Goal: Task Accomplishment & Management: Manage account settings

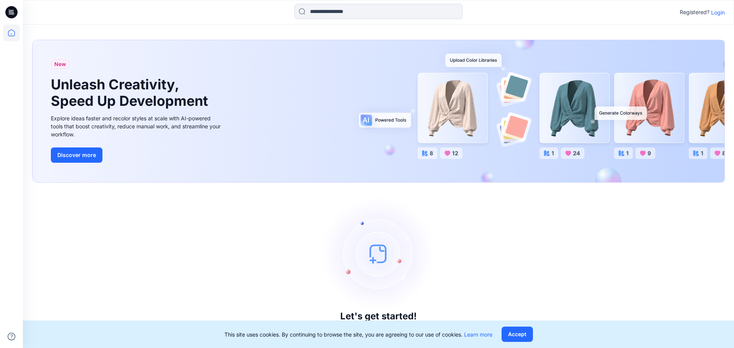
click at [715, 14] on p "Login" at bounding box center [718, 12] width 14 height 8
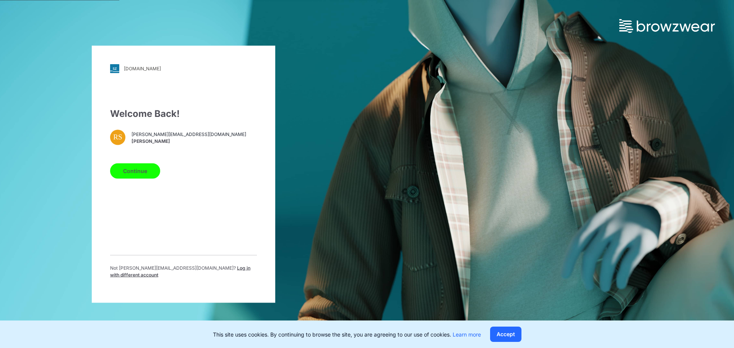
click at [131, 178] on button "Continue" at bounding box center [135, 170] width 50 height 15
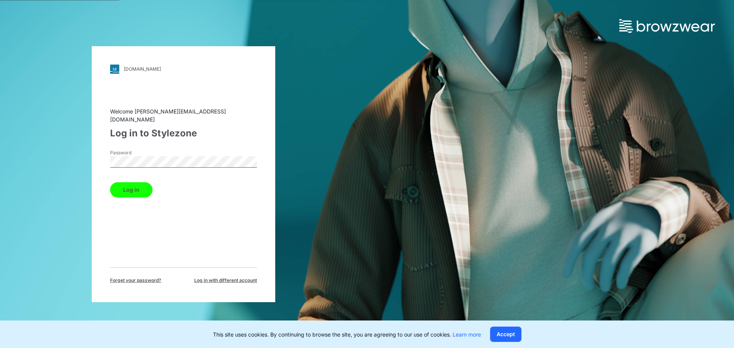
drag, startPoint x: 129, startPoint y: 183, endPoint x: 347, endPoint y: 194, distance: 218.5
click at [129, 184] on button "Log in" at bounding box center [131, 189] width 42 height 15
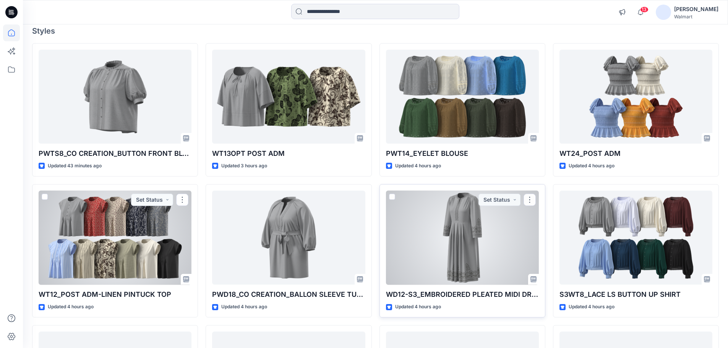
scroll to position [76, 0]
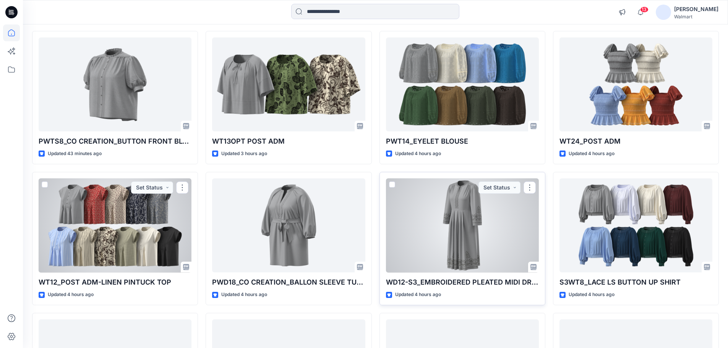
click at [468, 229] on div at bounding box center [462, 226] width 153 height 94
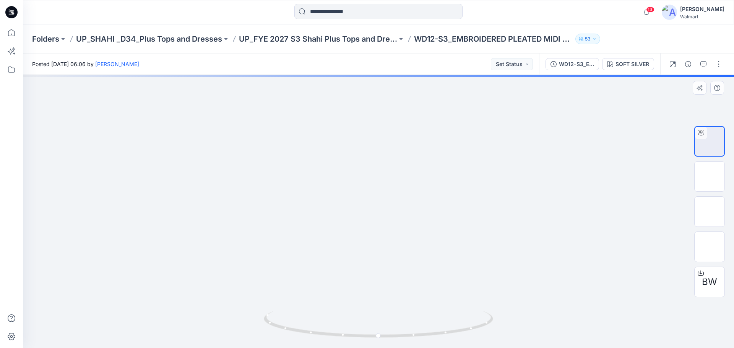
drag, startPoint x: 459, startPoint y: 266, endPoint x: 461, endPoint y: 213, distance: 52.4
click at [461, 213] on img at bounding box center [381, 1] width 1012 height 693
drag, startPoint x: 439, startPoint y: 248, endPoint x: 438, endPoint y: 213, distance: 35.9
click at [438, 213] on img at bounding box center [379, 100] width 590 height 497
drag, startPoint x: 435, startPoint y: 292, endPoint x: 435, endPoint y: 284, distance: 8.4
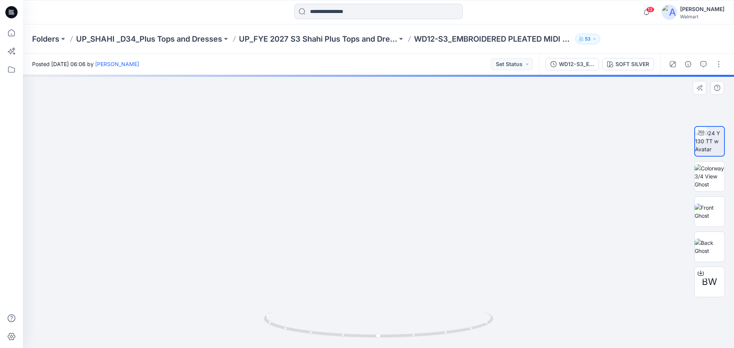
click at [435, 284] on img at bounding box center [378, 130] width 484 height 437
drag, startPoint x: 329, startPoint y: 282, endPoint x: 331, endPoint y: 190, distance: 91.8
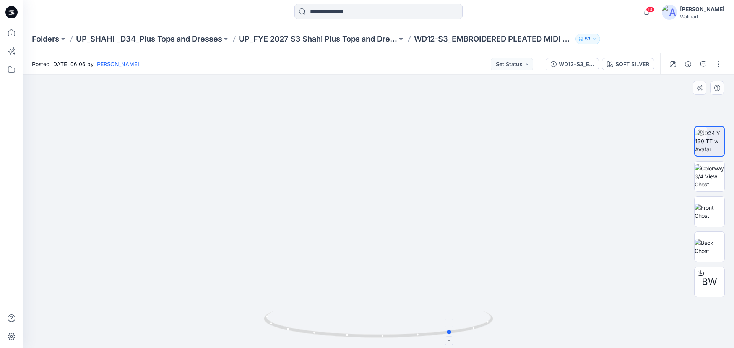
drag, startPoint x: 308, startPoint y: 334, endPoint x: 382, endPoint y: 329, distance: 73.6
click at [382, 329] on icon at bounding box center [379, 325] width 231 height 29
drag, startPoint x: 333, startPoint y: 172, endPoint x: 336, endPoint y: 303, distance: 131.5
drag, startPoint x: 322, startPoint y: 258, endPoint x: 317, endPoint y: 290, distance: 32.2
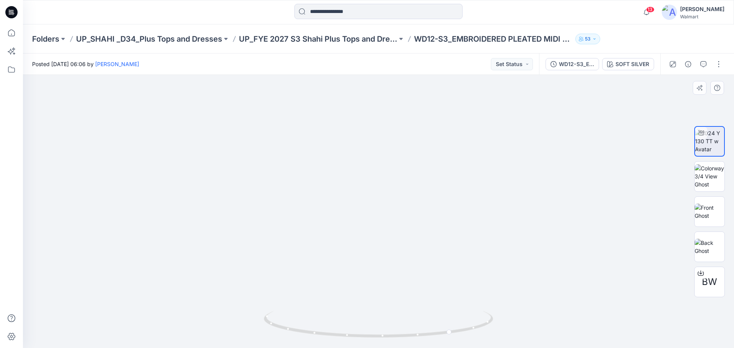
drag, startPoint x: 333, startPoint y: 337, endPoint x: 520, endPoint y: 299, distance: 190.3
click at [523, 302] on div at bounding box center [378, 211] width 711 height 273
drag, startPoint x: 385, startPoint y: 108, endPoint x: 367, endPoint y: 273, distance: 166.4
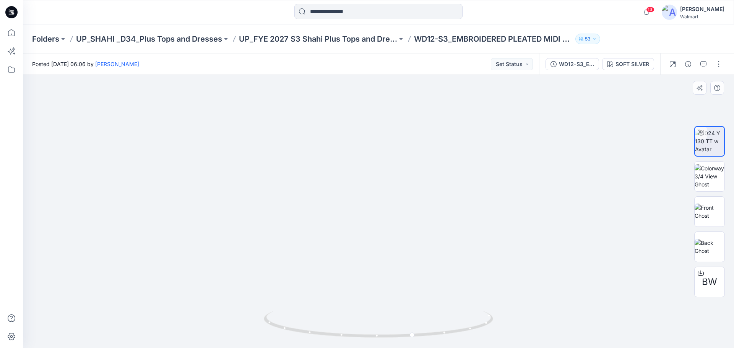
drag, startPoint x: 347, startPoint y: 218, endPoint x: 218, endPoint y: 191, distance: 132.7
click at [14, 35] on icon at bounding box center [11, 32] width 17 height 17
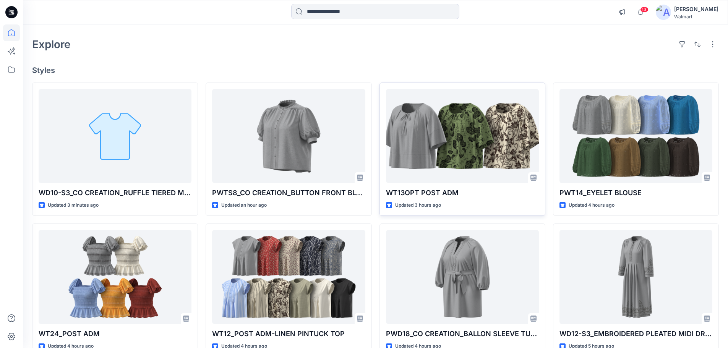
scroll to position [38, 0]
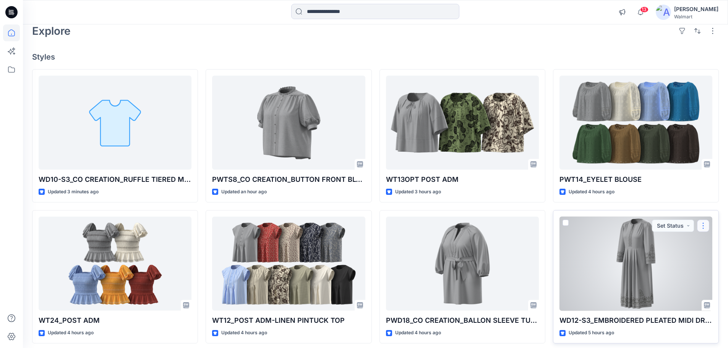
click at [706, 226] on button "button" at bounding box center [703, 226] width 12 height 12
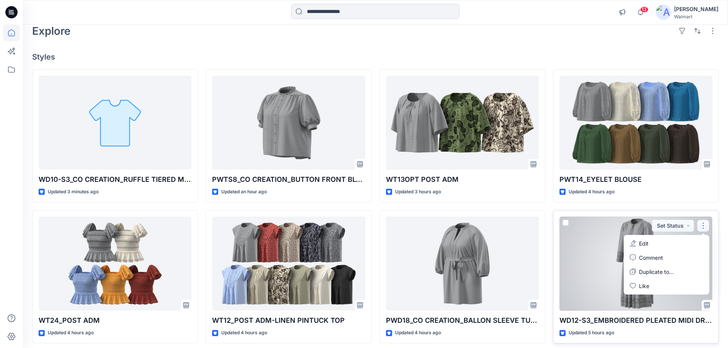
click at [589, 262] on div at bounding box center [636, 264] width 153 height 94
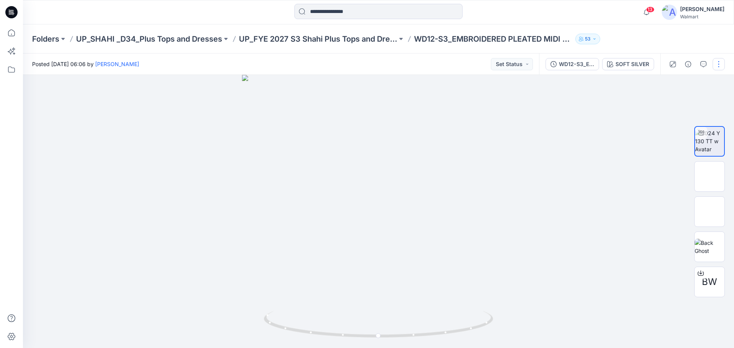
click at [717, 69] on button "button" at bounding box center [719, 64] width 12 height 12
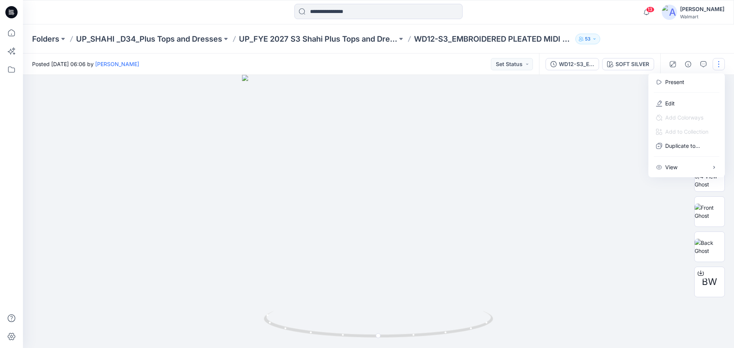
click at [566, 138] on div at bounding box center [378, 211] width 711 height 273
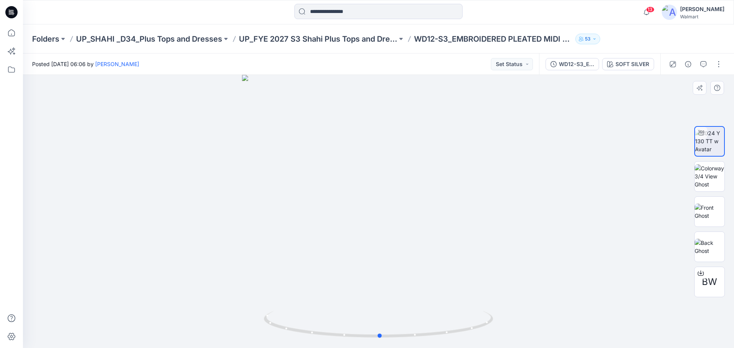
drag, startPoint x: 369, startPoint y: 269, endPoint x: 370, endPoint y: 239, distance: 31.0
drag, startPoint x: 438, startPoint y: 266, endPoint x: 438, endPoint y: 253, distance: 13.0
click at [438, 253] on div at bounding box center [378, 211] width 711 height 273
drag, startPoint x: 390, startPoint y: 340, endPoint x: 377, endPoint y: 334, distance: 14.1
click at [377, 334] on icon at bounding box center [379, 325] width 231 height 29
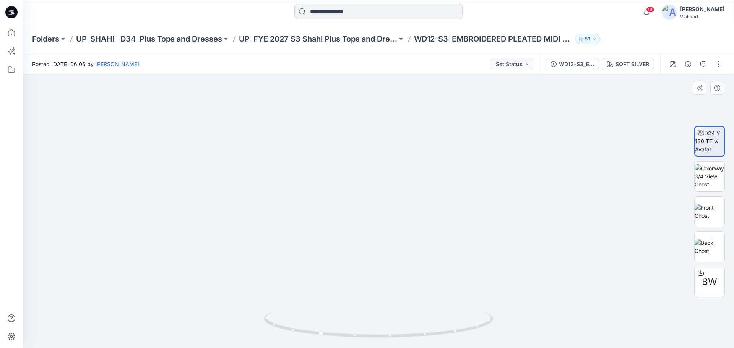
drag, startPoint x: 416, startPoint y: 298, endPoint x: 402, endPoint y: 156, distance: 142.1
click at [402, 156] on img at bounding box center [376, 186] width 1012 height 1012
drag, startPoint x: 406, startPoint y: 278, endPoint x: 398, endPoint y: 185, distance: 93.3
drag, startPoint x: 379, startPoint y: 275, endPoint x: 397, endPoint y: 268, distance: 18.9
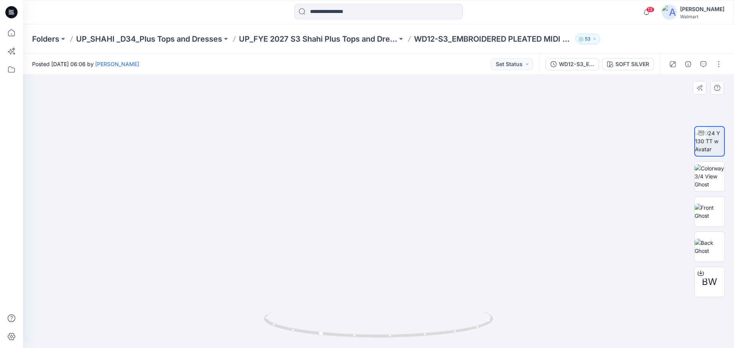
drag, startPoint x: 412, startPoint y: 339, endPoint x: 321, endPoint y: 333, distance: 91.6
click at [321, 333] on icon at bounding box center [379, 325] width 231 height 29
click at [716, 67] on button "button" at bounding box center [719, 64] width 12 height 12
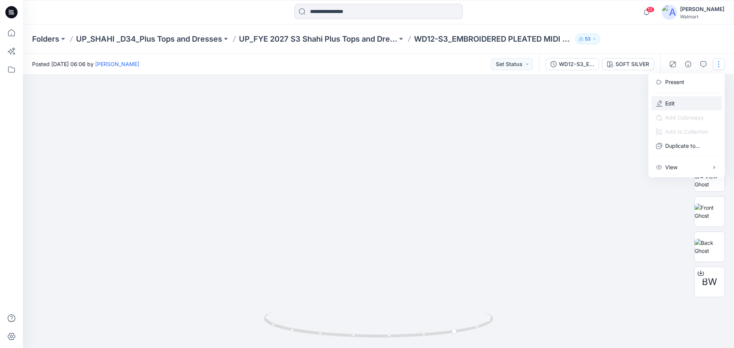
click at [669, 101] on p "Edit" at bounding box center [670, 103] width 10 height 8
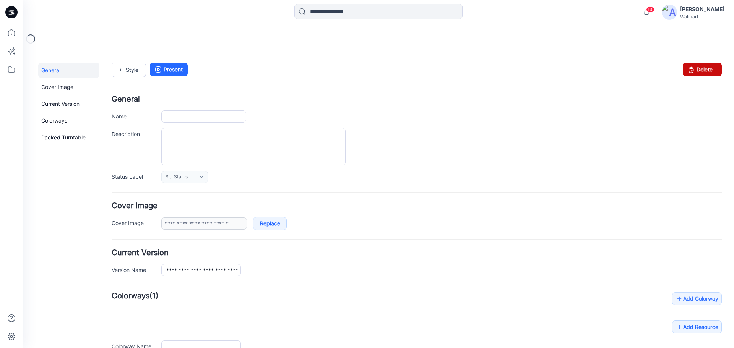
type input "**********"
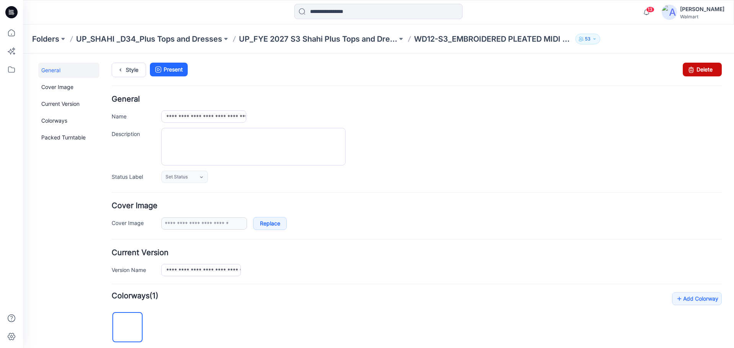
click at [696, 70] on link "Delete" at bounding box center [702, 70] width 39 height 14
